Goal: Task Accomplishment & Management: Use online tool/utility

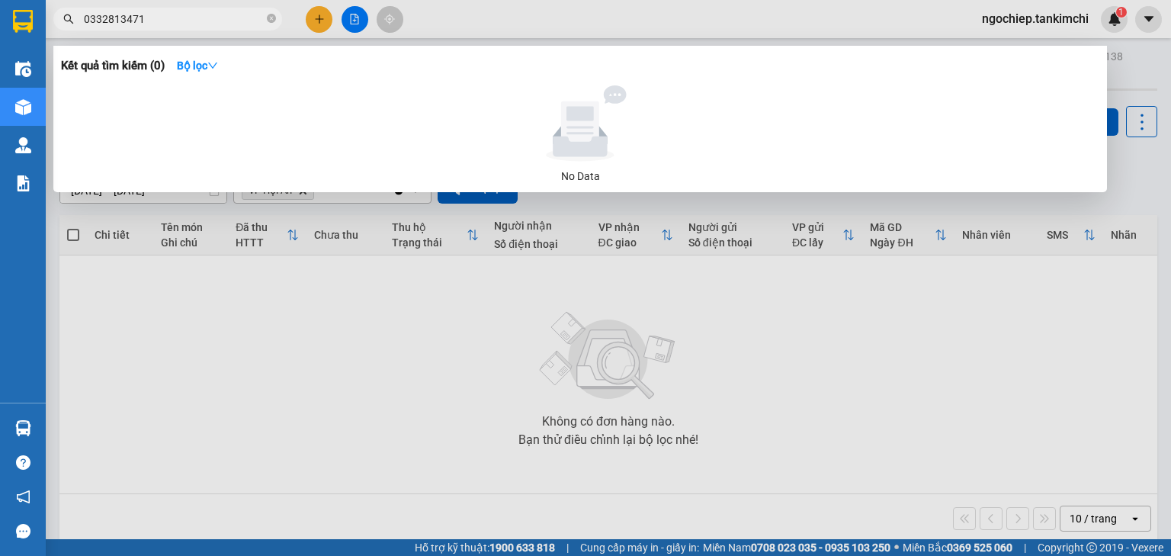
drag, startPoint x: 270, startPoint y: 17, endPoint x: 239, endPoint y: 18, distance: 31.3
click at [269, 16] on icon "close-circle" at bounding box center [271, 18] width 9 height 9
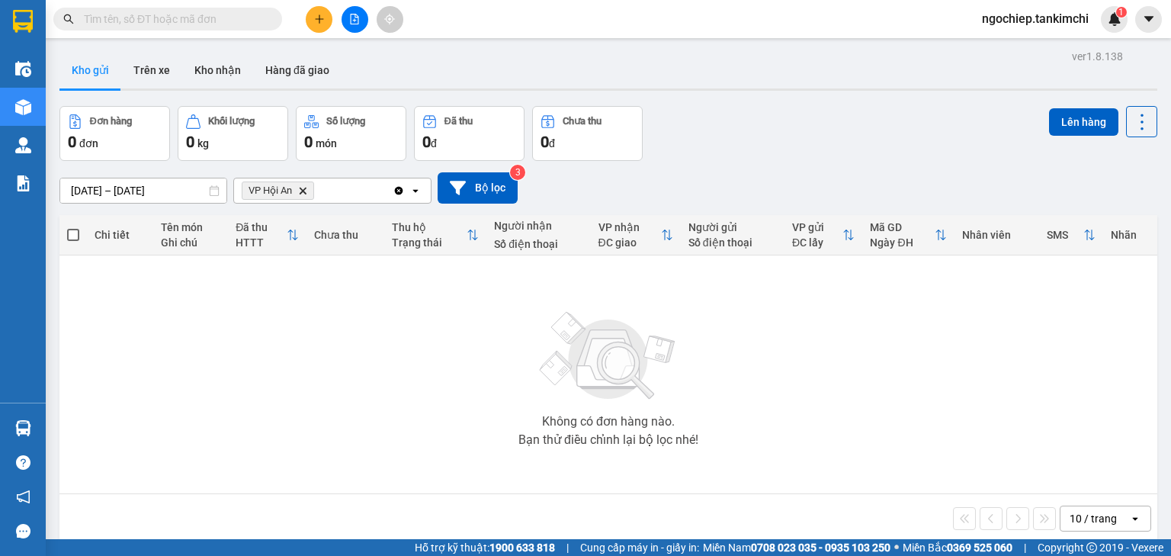
click at [219, 21] on input "text" at bounding box center [174, 19] width 180 height 17
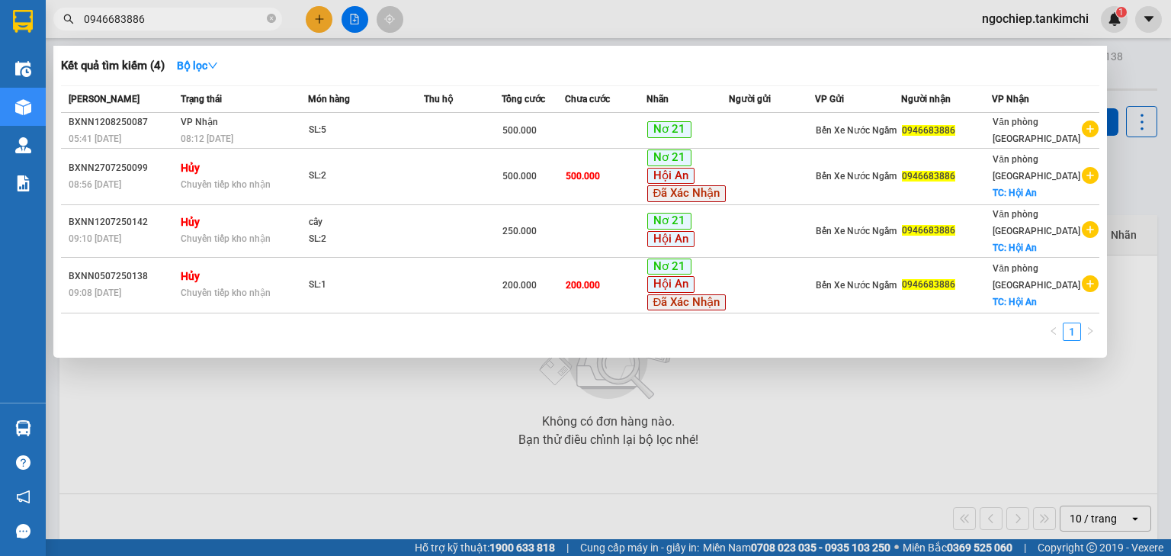
type input "0946683886"
click at [270, 17] on icon "close-circle" at bounding box center [271, 18] width 9 height 9
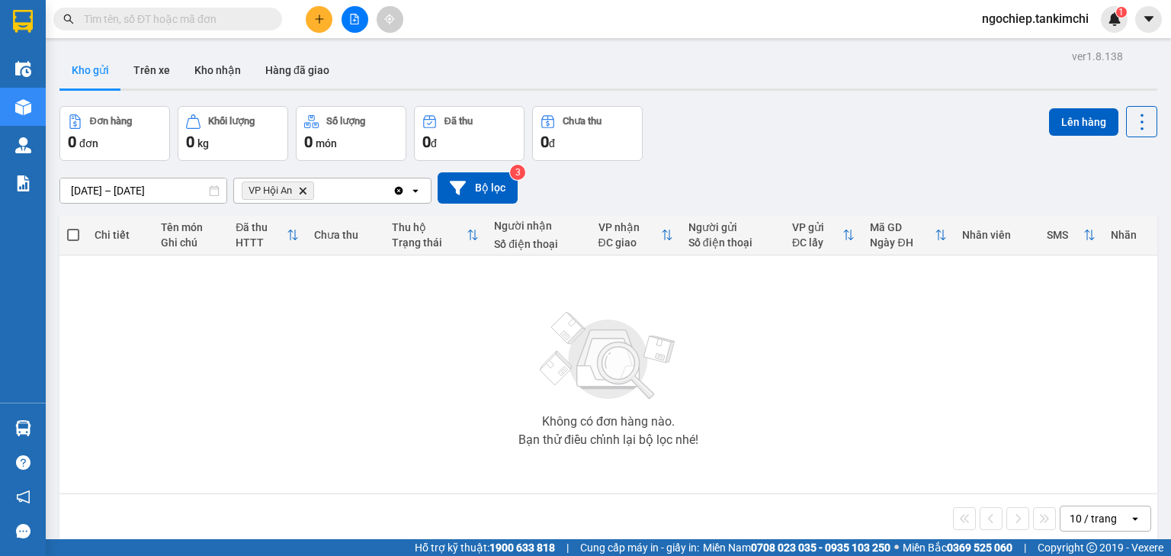
click at [232, 24] on input "text" at bounding box center [174, 19] width 180 height 17
paste input "0946683986"
type input "0946683986"
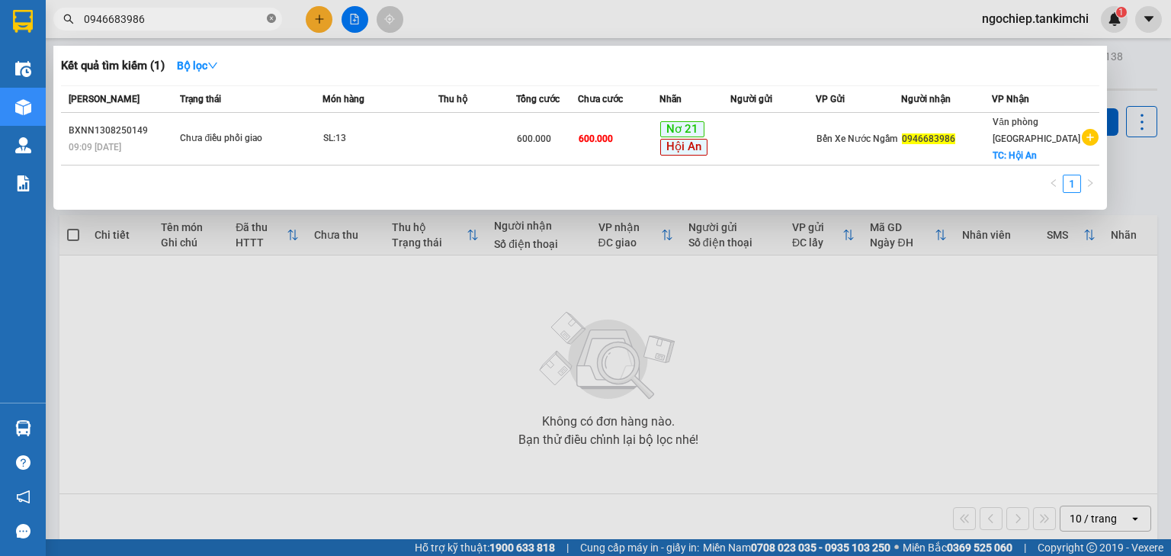
click at [268, 18] on icon "close-circle" at bounding box center [271, 18] width 9 height 9
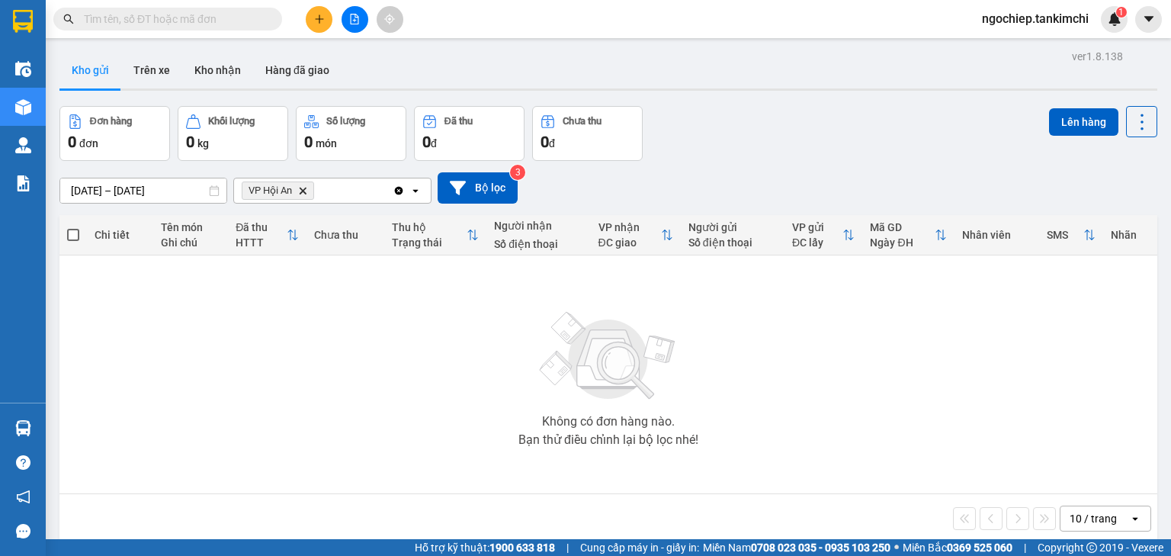
click at [238, 16] on input "text" at bounding box center [174, 19] width 180 height 17
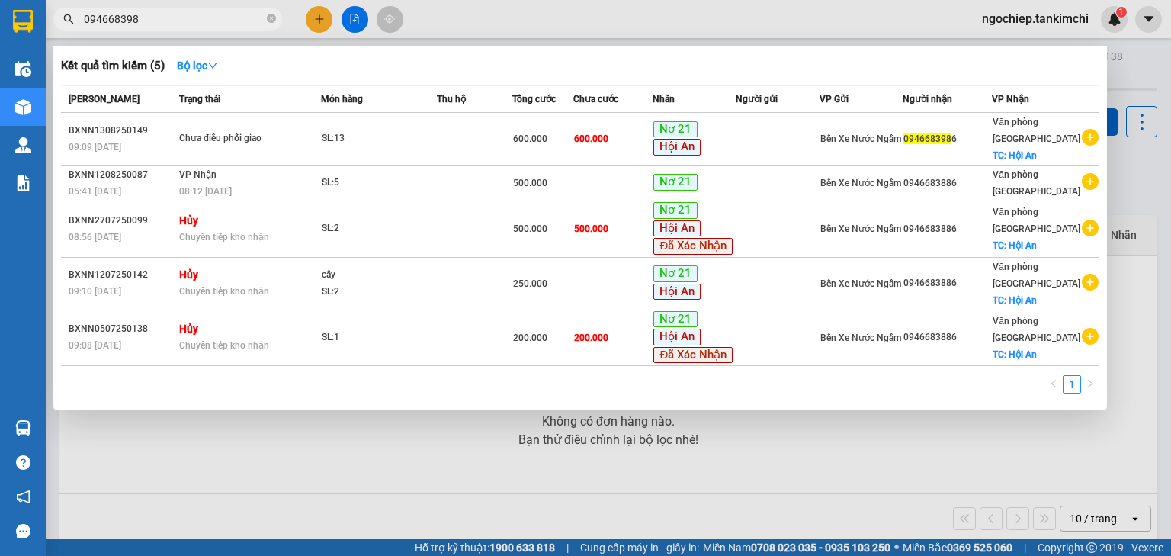
type input "0946683986"
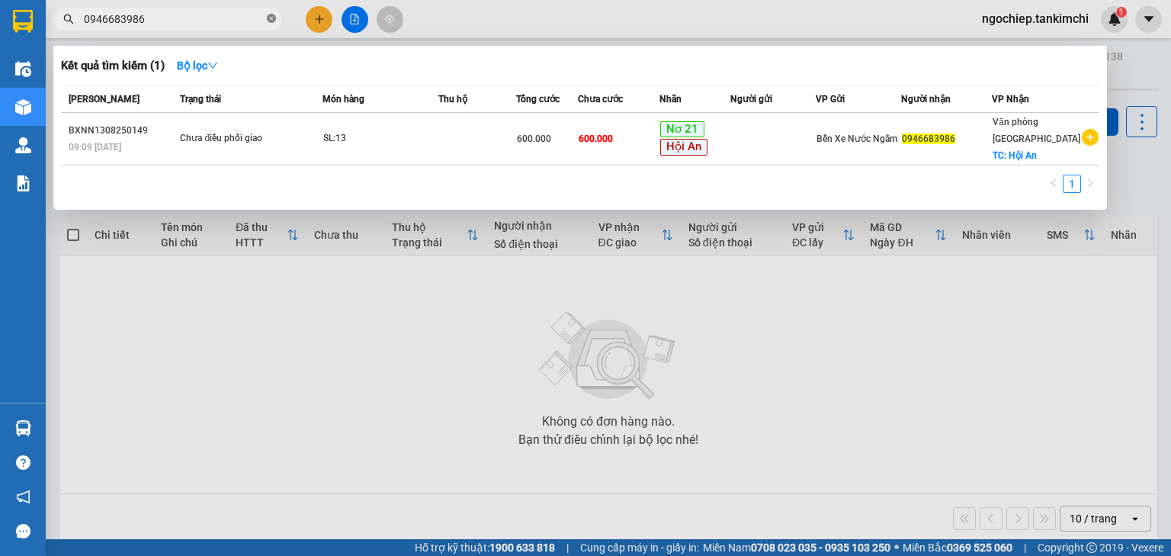
click at [271, 21] on icon "close-circle" at bounding box center [271, 18] width 9 height 9
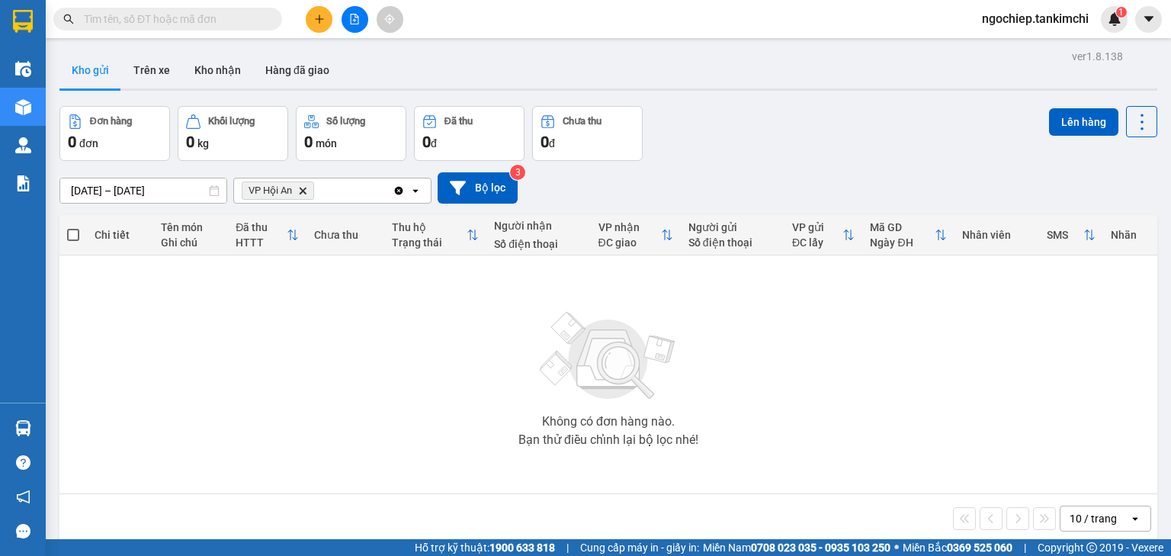
click at [246, 16] on input "text" at bounding box center [174, 19] width 180 height 17
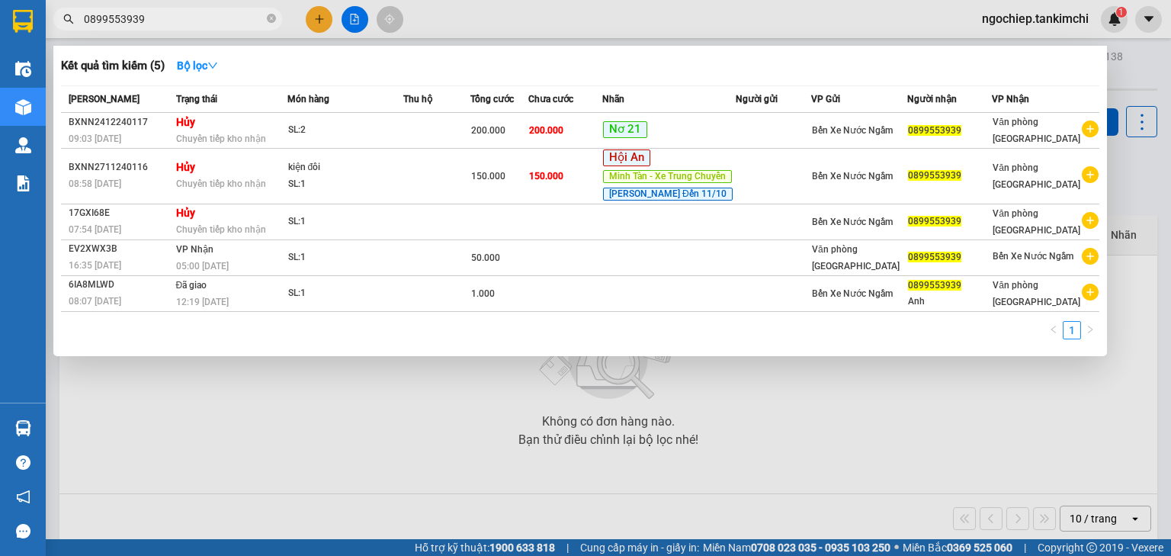
type input "0899553939"
click at [270, 16] on icon "close-circle" at bounding box center [271, 18] width 9 height 9
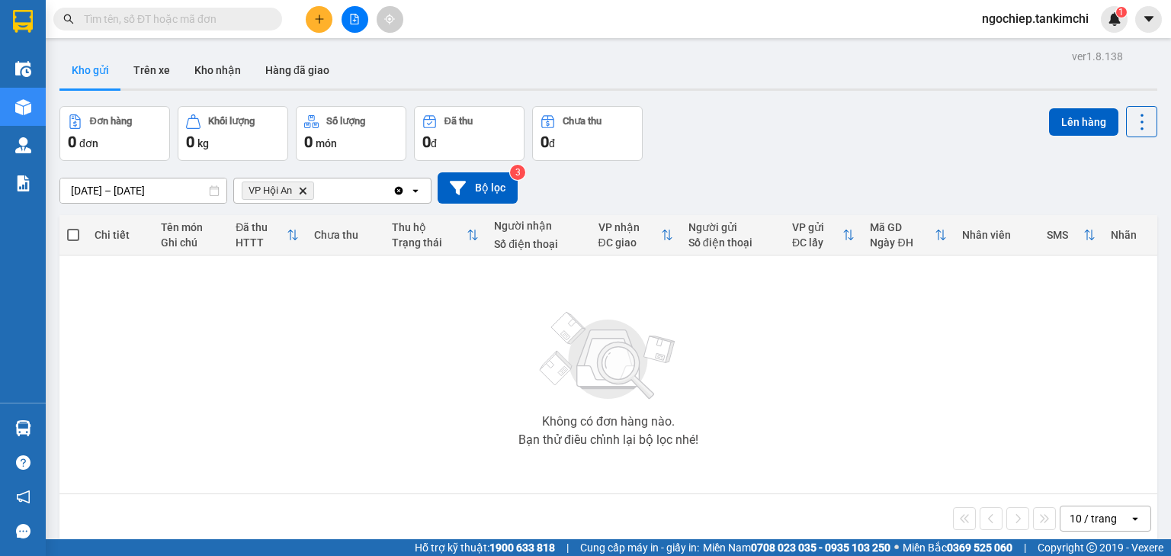
click at [214, 24] on input "text" at bounding box center [174, 19] width 180 height 17
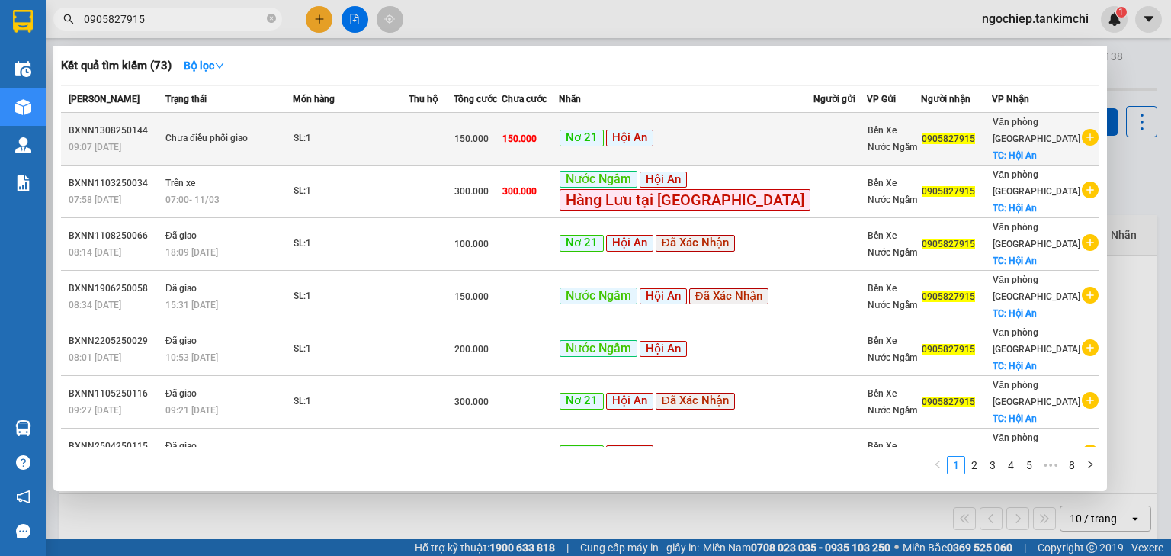
type input "0905827915"
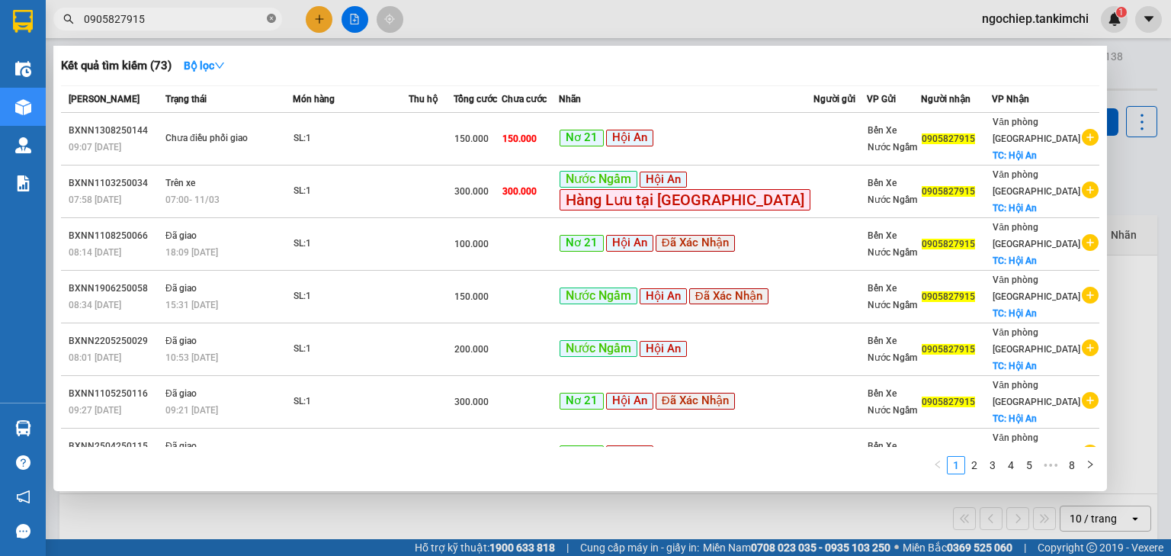
click at [271, 15] on icon "close-circle" at bounding box center [271, 18] width 9 height 9
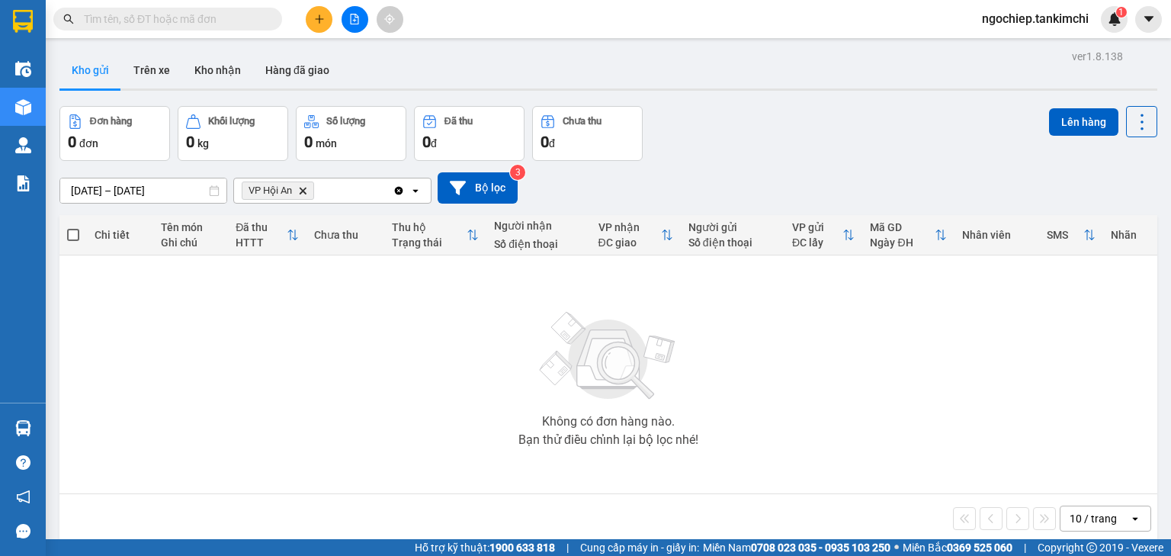
click at [233, 18] on input "text" at bounding box center [174, 19] width 180 height 17
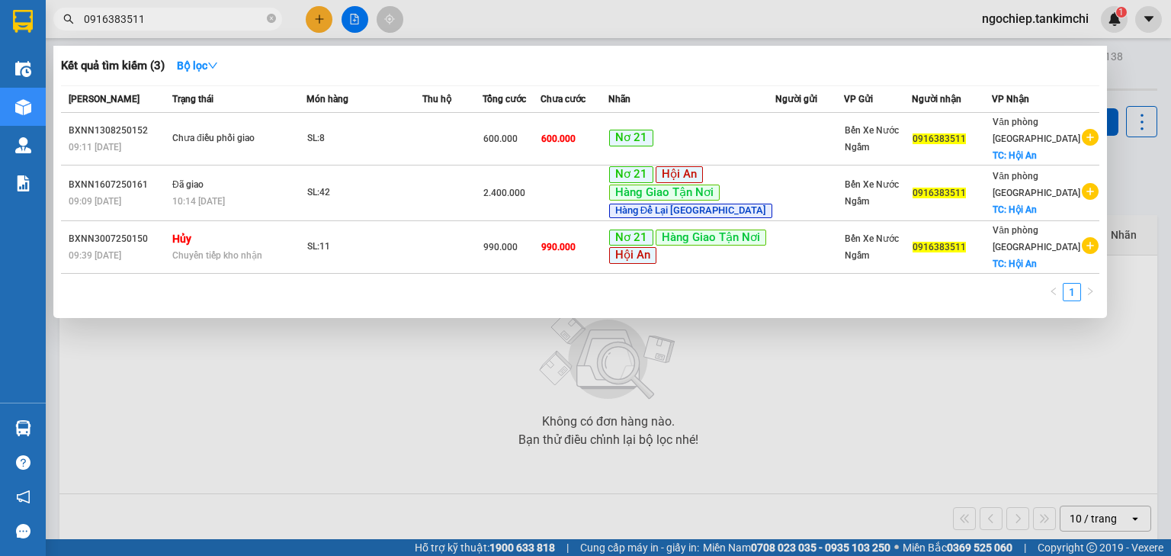
type input "0916383511"
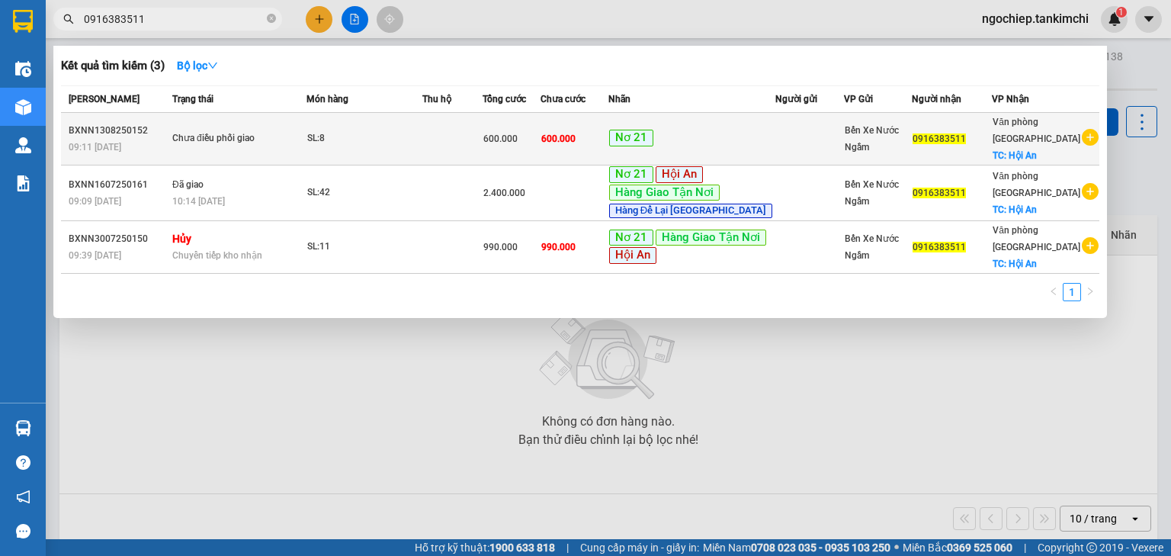
click at [467, 143] on td at bounding box center [451, 139] width 59 height 53
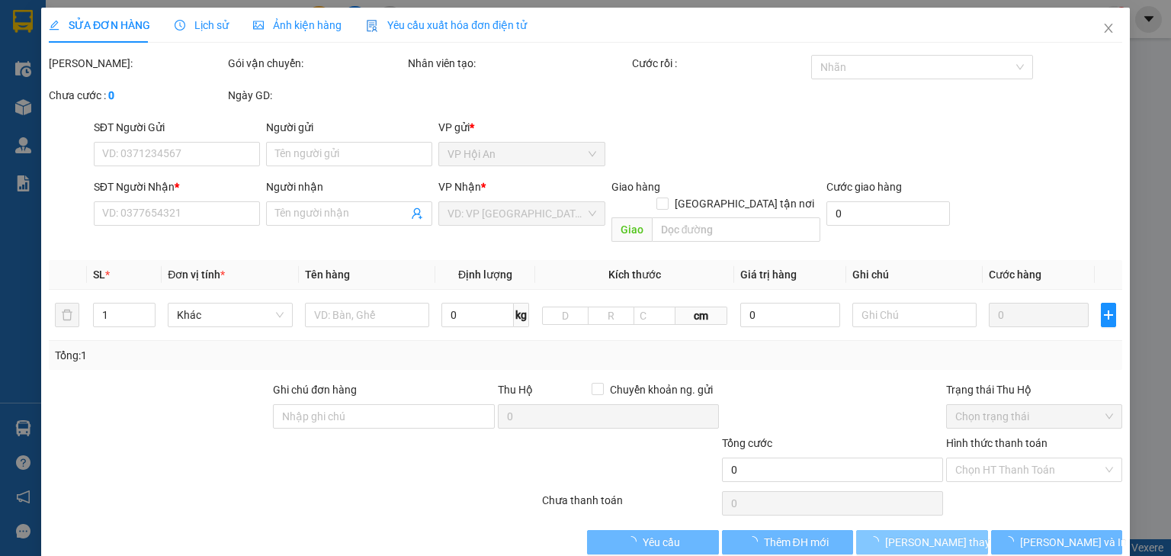
type input "0916383511"
checkbox input "true"
type input "Hội An"
type input "600.000"
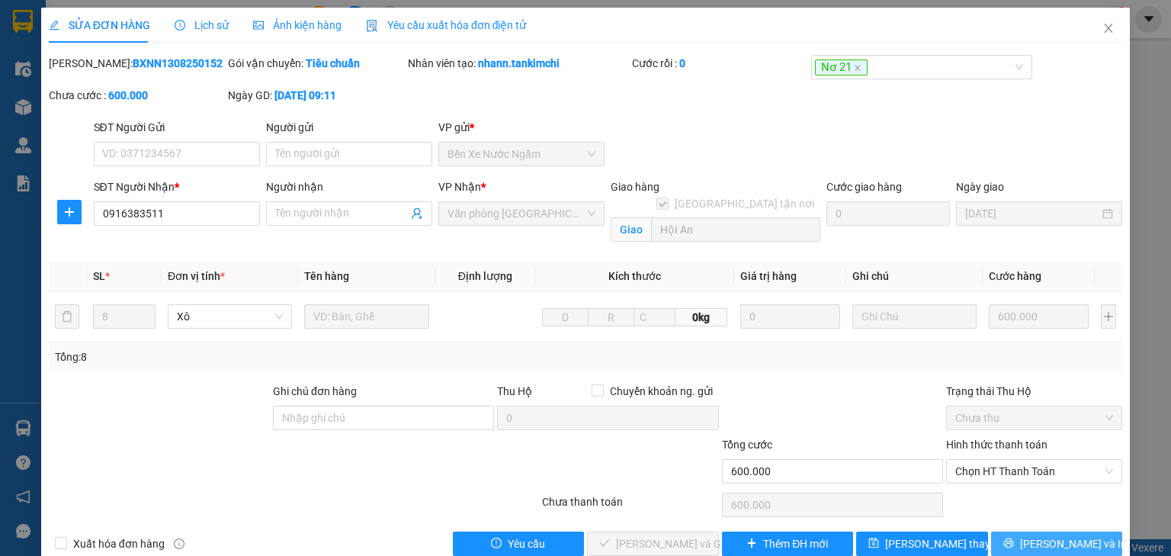
click at [1014, 538] on icon "printer" at bounding box center [1009, 543] width 11 height 11
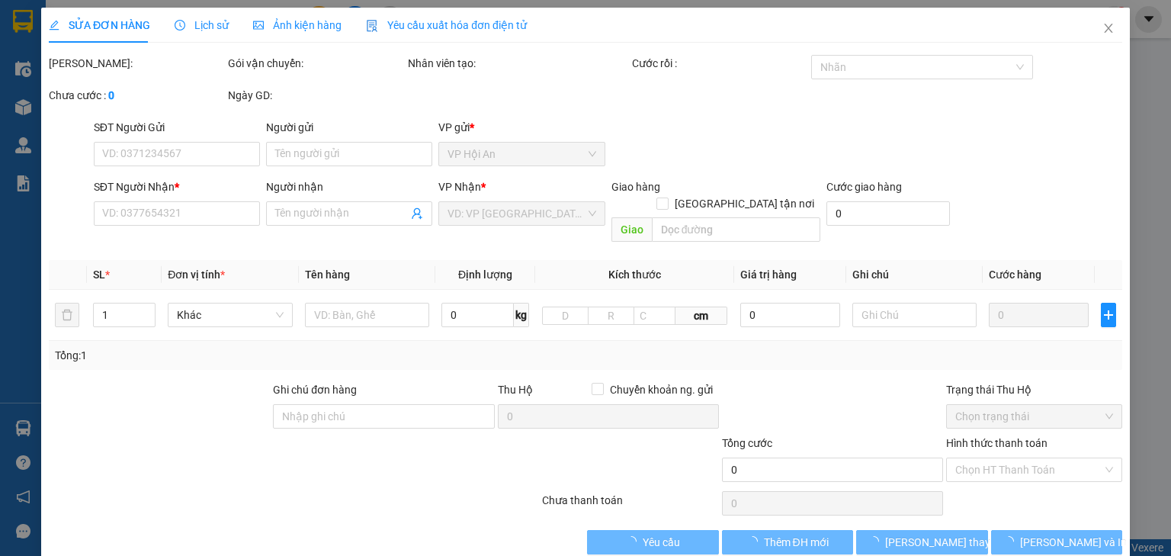
type input "0916383511"
checkbox input "true"
type input "Hội An"
type input "600.000"
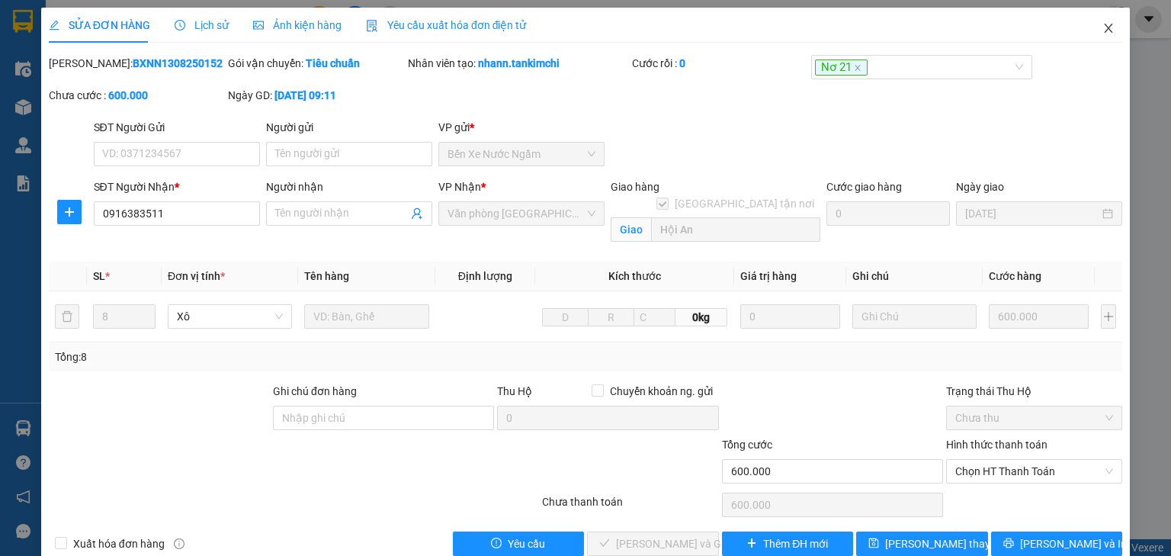
click at [1105, 27] on icon "close" at bounding box center [1109, 28] width 8 height 9
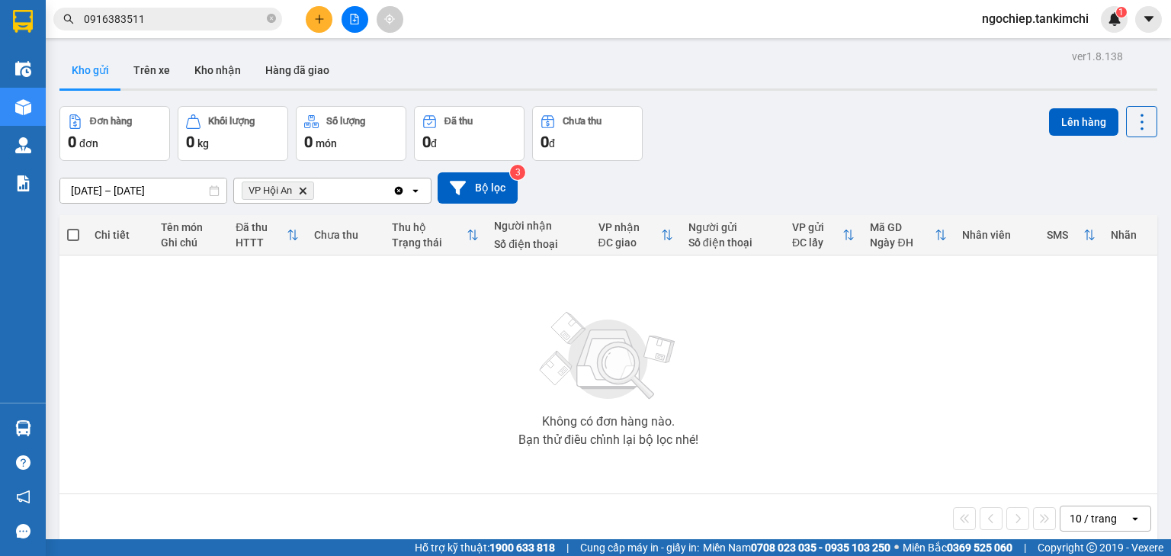
click at [547, 403] on img at bounding box center [608, 356] width 153 height 107
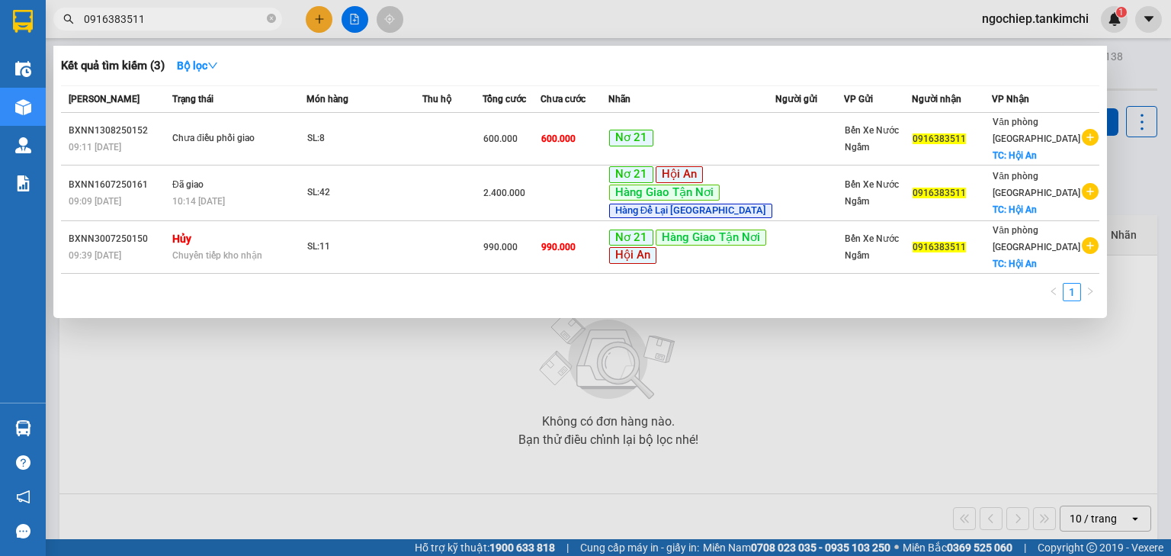
click at [149, 18] on input "0916383511" at bounding box center [174, 19] width 180 height 17
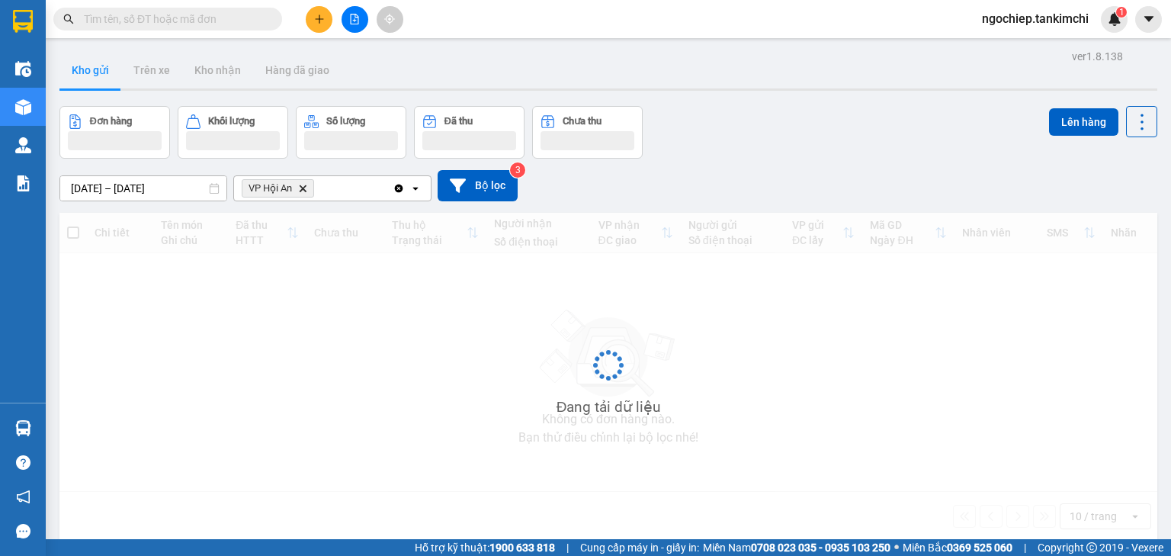
click at [162, 24] on input "text" at bounding box center [174, 19] width 180 height 17
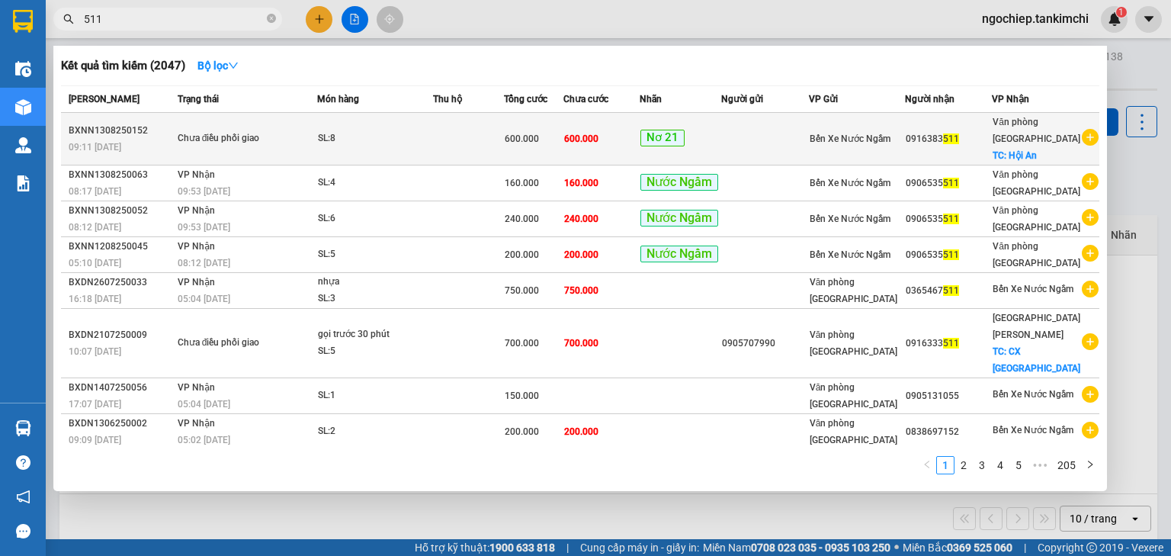
type input "511"
